Goal: Task Accomplishment & Management: Complete application form

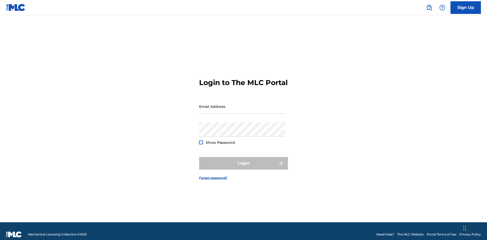
scroll to position [7, 0]
click at [465, 7] on link "Sign Up" at bounding box center [465, 7] width 30 height 13
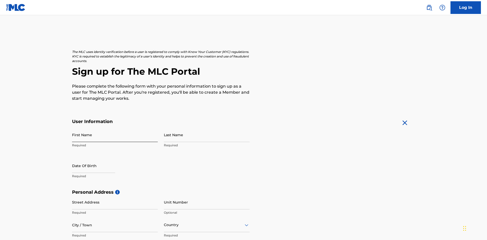
click at [115, 128] on input "First Name" at bounding box center [115, 135] width 86 height 14
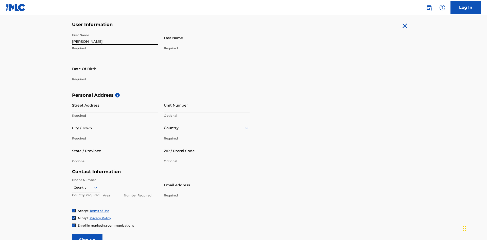
type input "[PERSON_NAME]"
click at [207, 38] on input "Last Name" at bounding box center [207, 38] width 86 height 14
type input "Ribble"
click at [98, 62] on input "text" at bounding box center [93, 69] width 43 height 14
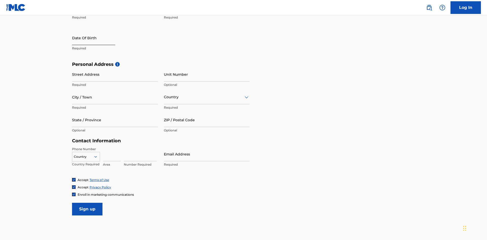
select select "8"
select select "2025"
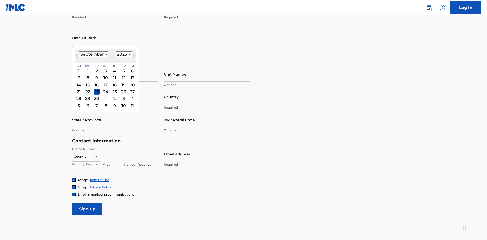
click at [93, 54] on select "January February March April May June July August September October November De…" at bounding box center [93, 54] width 29 height 6
select select "0"
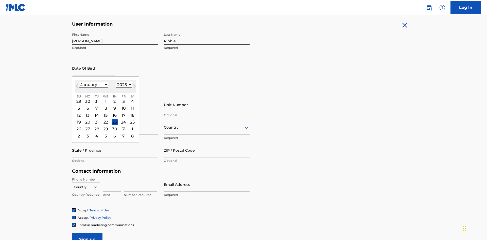
click at [123, 85] on select "1900 1901 1902 1903 1904 1905 1906 1907 1908 1909 1910 1911 1912 1913 1914 1915…" at bounding box center [124, 85] width 16 height 6
select select "1985"
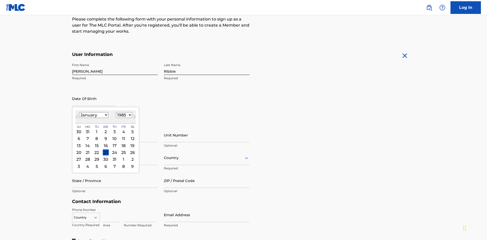
click at [123, 115] on select "1900 1901 1902 1903 1904 1905 1906 1907 1908 1909 1910 1911 1912 1913 1914 1915…" at bounding box center [124, 115] width 16 height 6
click at [96, 136] on div "8" at bounding box center [97, 139] width 6 height 6
type input "[DATE]"
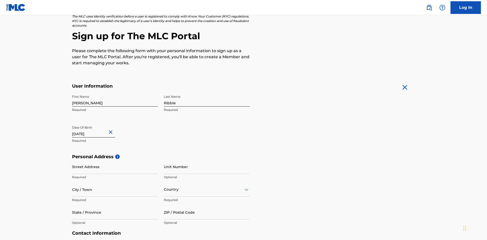
scroll to position [156, 0]
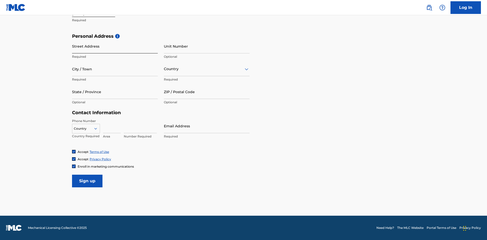
click at [115, 46] on input "Street Address" at bounding box center [115, 46] width 86 height 14
type input "[STREET_ADDRESS]"
click at [115, 69] on input "City / Town" at bounding box center [115, 69] width 86 height 14
type input "[GEOGRAPHIC_DATA]"
click at [164, 69] on input "text" at bounding box center [164, 68] width 1 height 5
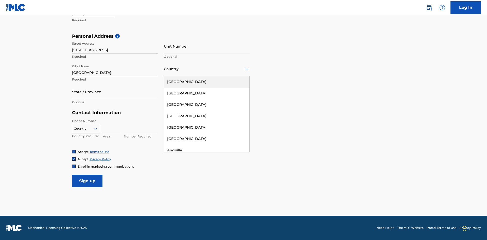
click at [207, 82] on div "[GEOGRAPHIC_DATA]" at bounding box center [206, 81] width 85 height 11
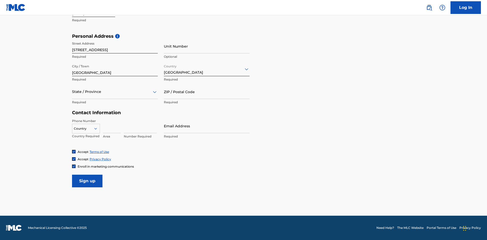
click at [115, 92] on div at bounding box center [115, 92] width 86 height 6
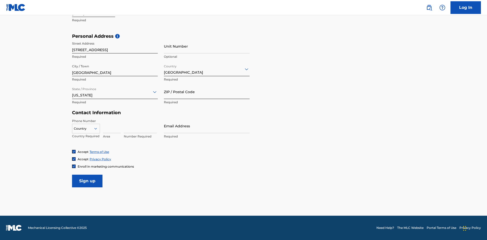
click at [207, 92] on input "ZIP / Postal Code" at bounding box center [207, 92] width 86 height 14
type input "43777"
click at [98, 128] on icon at bounding box center [95, 128] width 5 height 5
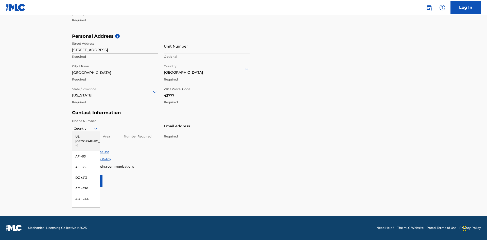
click at [86, 137] on div "US, [GEOGRAPHIC_DATA] +1" at bounding box center [85, 142] width 27 height 20
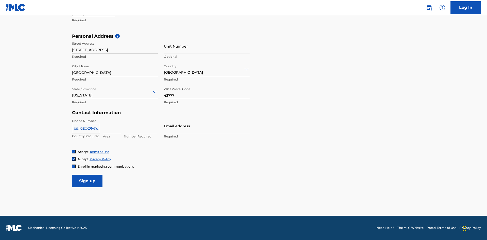
click at [112, 126] on input at bounding box center [112, 126] width 18 height 14
type input "740"
click at [140, 126] on input at bounding box center [140, 126] width 33 height 14
type input "8086351"
click at [207, 126] on input "Email Address" at bounding box center [207, 126] width 86 height 14
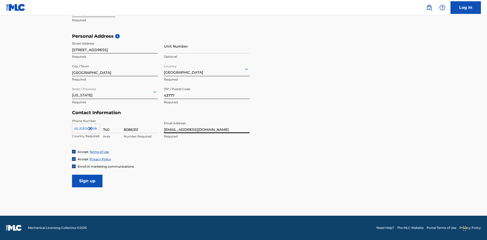
scroll to position [0, 15]
type input "[EMAIL_ADDRESS][DOMAIN_NAME]"
click at [87, 181] on input "Sign up" at bounding box center [87, 181] width 30 height 13
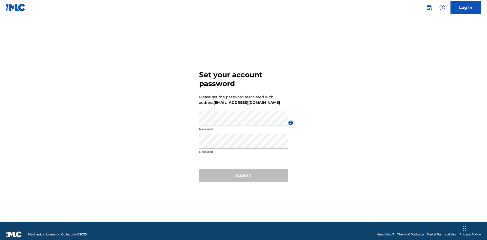
scroll to position [7, 0]
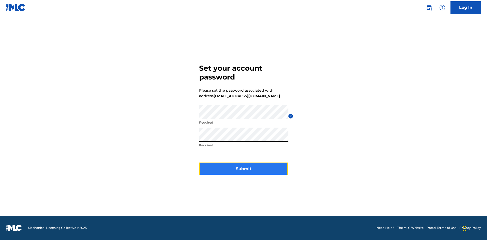
click at [243, 172] on button "Submit" at bounding box center [243, 169] width 89 height 13
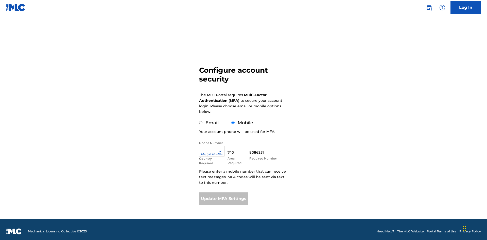
scroll to position [5, 0]
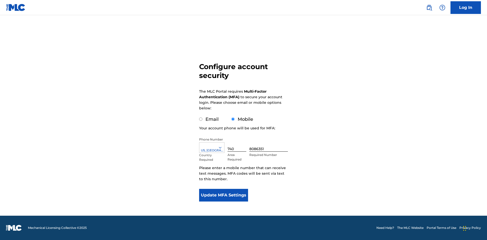
click at [233, 119] on input "Mobile" at bounding box center [232, 119] width 3 height 3
click at [222, 148] on icon at bounding box center [220, 147] width 5 height 5
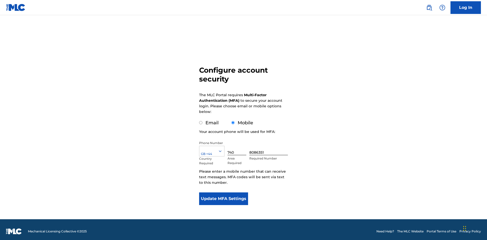
click at [238, 144] on input "740" at bounding box center [236, 148] width 19 height 14
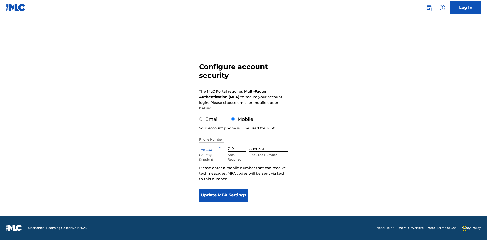
type input "749"
click at [269, 144] on input "8086351" at bounding box center [268, 144] width 39 height 14
type input "2881350"
click at [223, 195] on button "Update MFA Settings" at bounding box center [223, 195] width 49 height 13
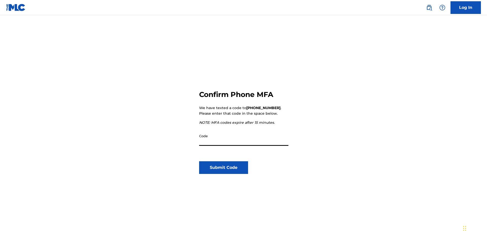
scroll to position [53, 0]
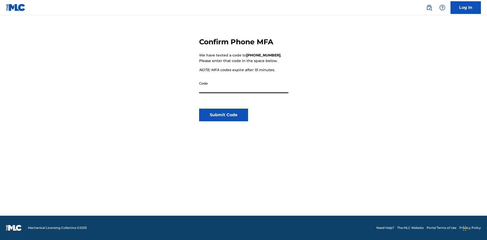
click at [244, 86] on input "Code" at bounding box center [243, 86] width 89 height 14
type input "830666"
click at [223, 115] on button "Submit Code" at bounding box center [223, 115] width 49 height 13
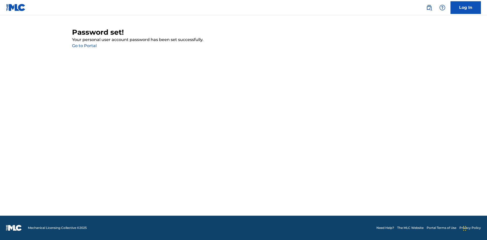
click at [84, 46] on link "Go to Portal" at bounding box center [84, 45] width 25 height 5
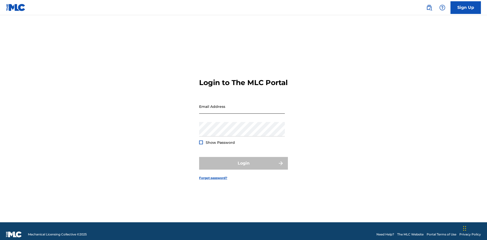
click at [242, 104] on input "Email Address" at bounding box center [242, 106] width 86 height 14
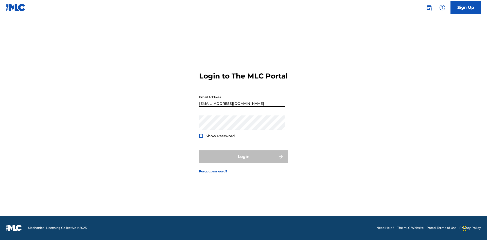
scroll to position [0, 15]
type input "[EMAIL_ADDRESS][DOMAIN_NAME]"
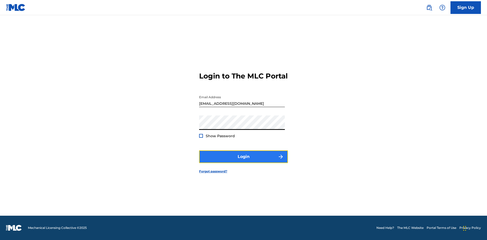
click at [243, 161] on button "Login" at bounding box center [243, 157] width 89 height 13
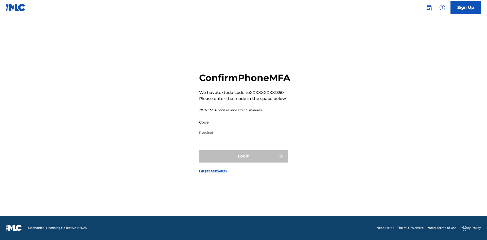
click at [242, 128] on input "Code" at bounding box center [242, 122] width 86 height 14
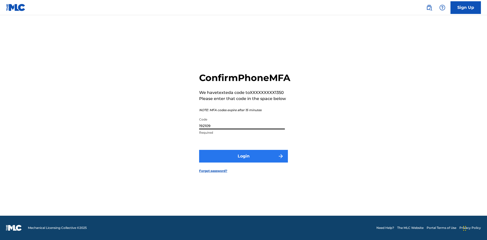
type input "192109"
click at [243, 162] on button "Login" at bounding box center [243, 156] width 89 height 13
